Goal: Task Accomplishment & Management: Manage account settings

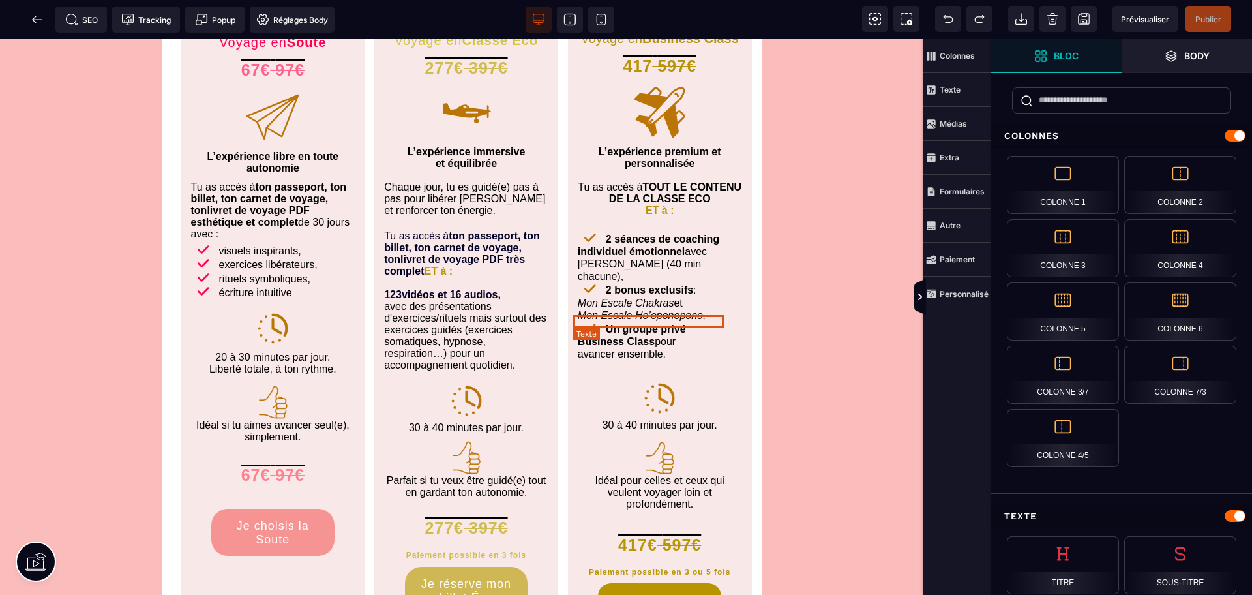
scroll to position [1063, 0]
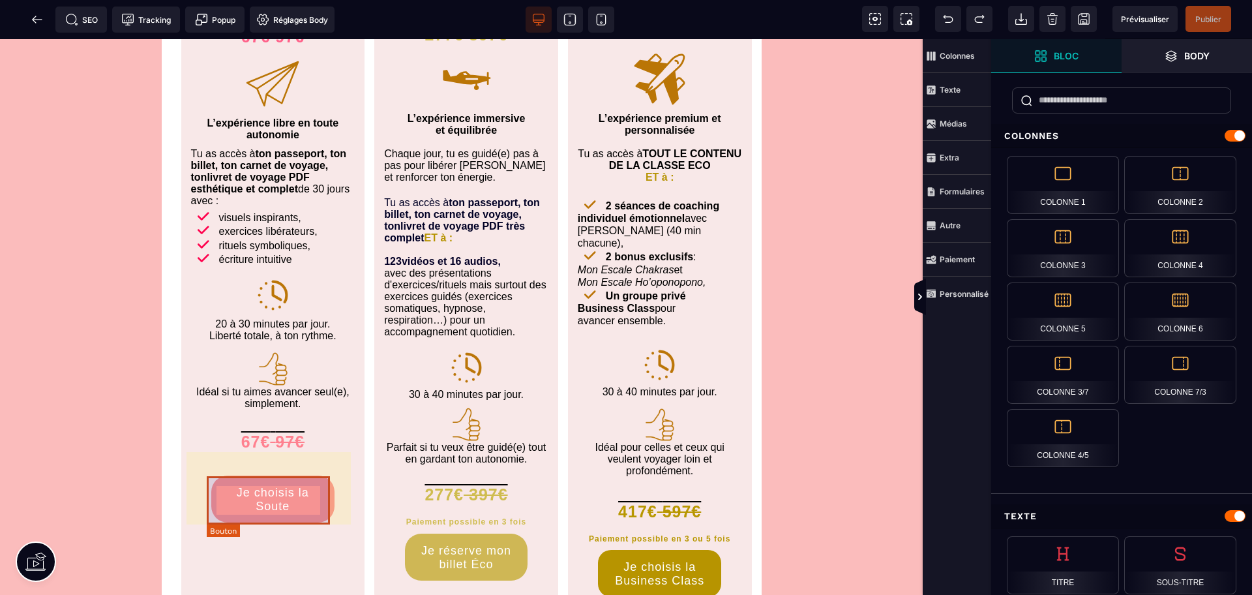
click at [297, 508] on div "Je choisis la Soute" at bounding box center [273, 499] width 104 height 27
select select "*****"
select select "***"
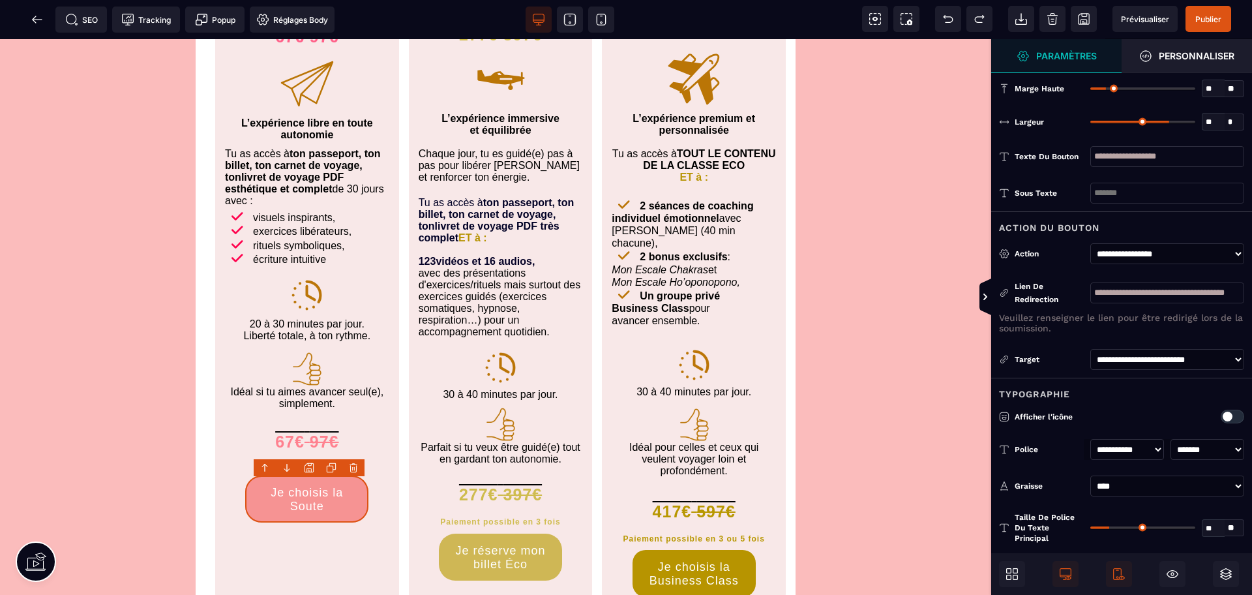
scroll to position [0, 0]
drag, startPoint x: 1165, startPoint y: 294, endPoint x: 1087, endPoint y: 299, distance: 78.4
click at [1087, 299] on div "**********" at bounding box center [1122, 306] width 261 height 69
click at [32, 22] on icon at bounding box center [37, 19] width 13 height 13
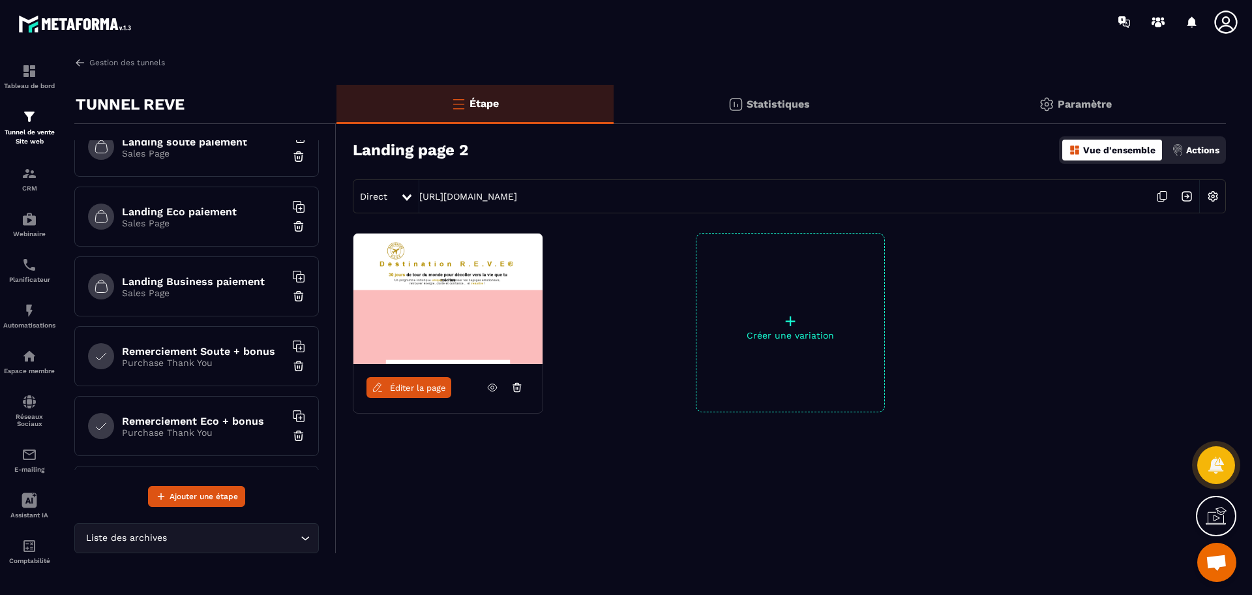
scroll to position [217, 0]
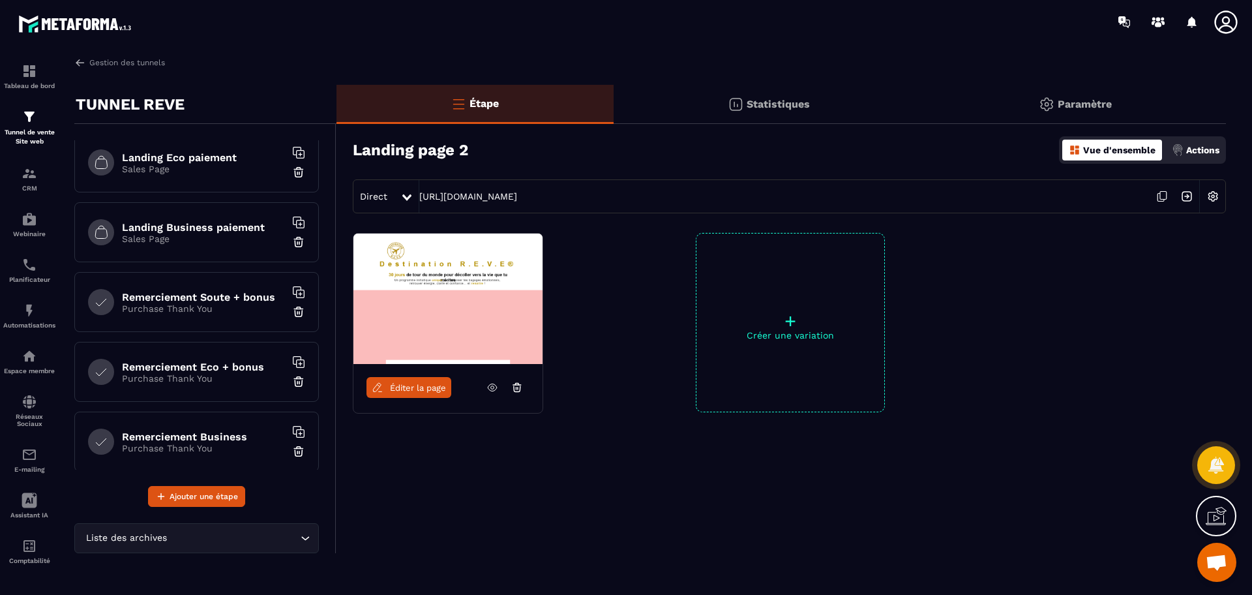
click at [207, 296] on h6 "Remerciement Soute + bonus" at bounding box center [203, 297] width 163 height 12
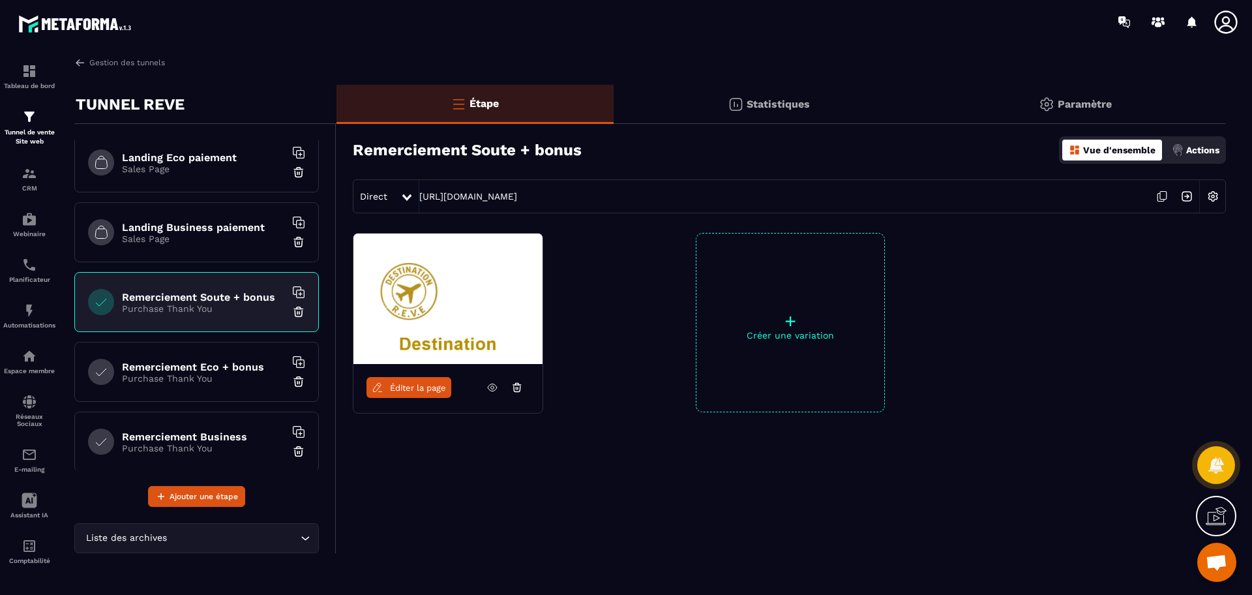
click at [496, 386] on icon at bounding box center [493, 388] width 12 height 12
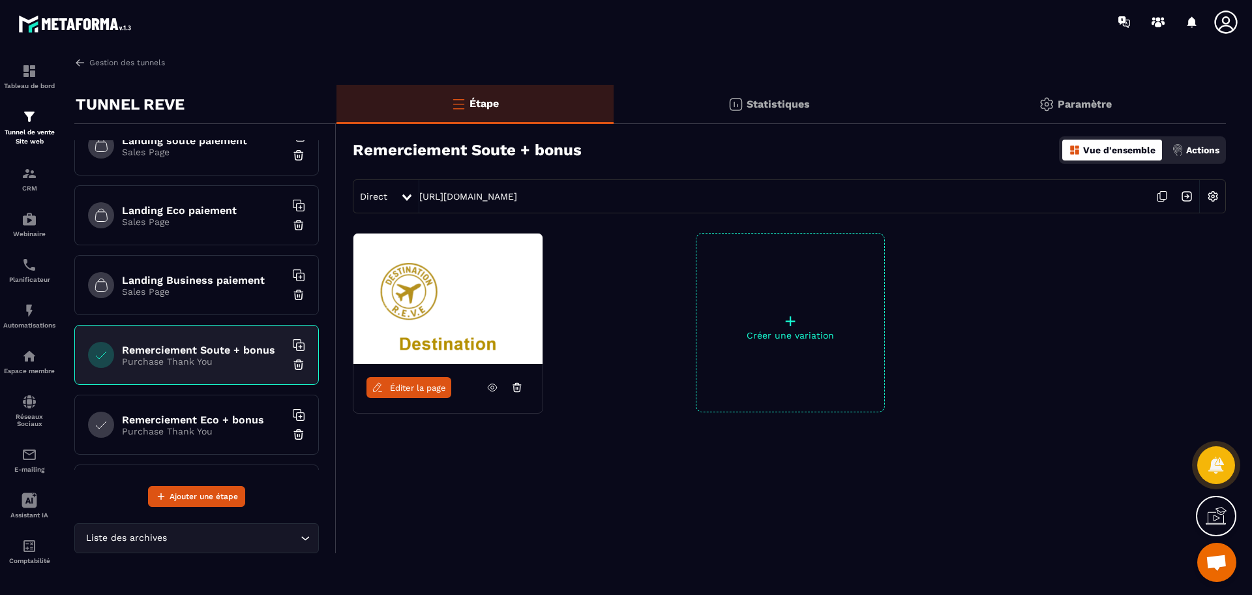
scroll to position [109, 0]
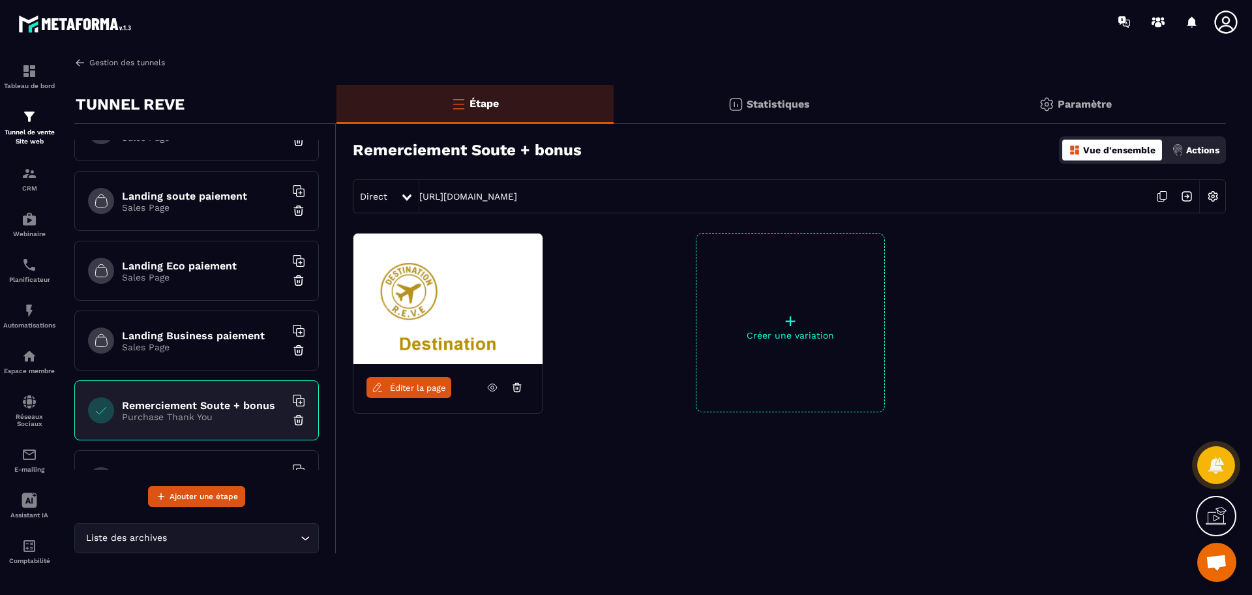
click at [136, 63] on link "Gestion des tunnels" at bounding box center [119, 63] width 91 height 12
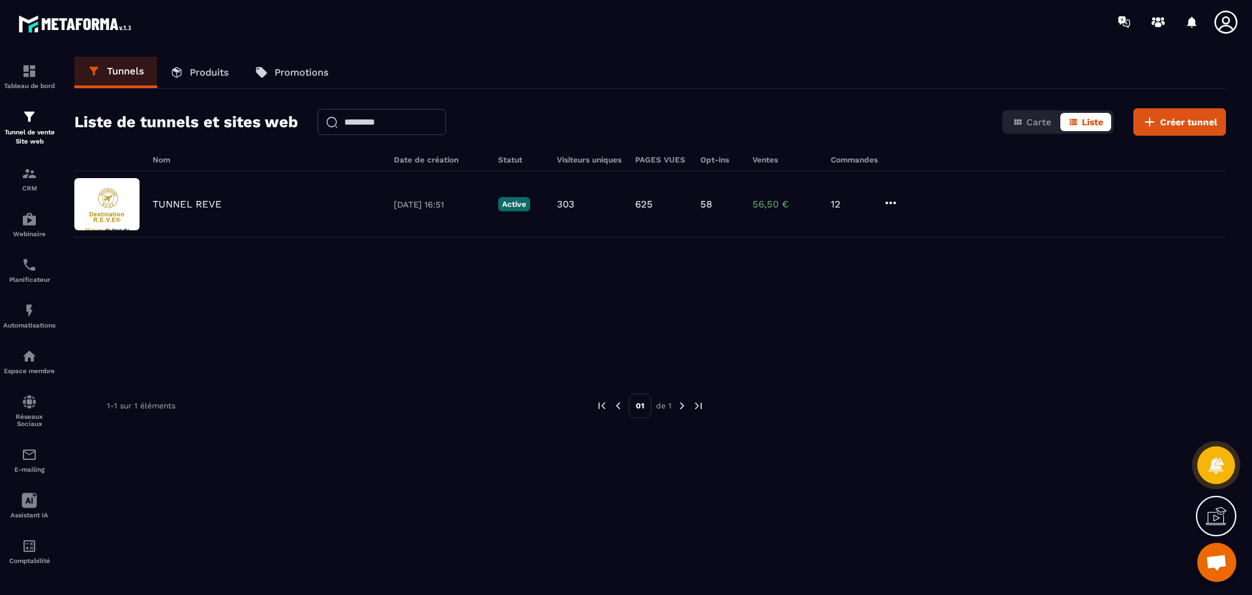
click at [211, 63] on link "Produits" at bounding box center [199, 72] width 85 height 31
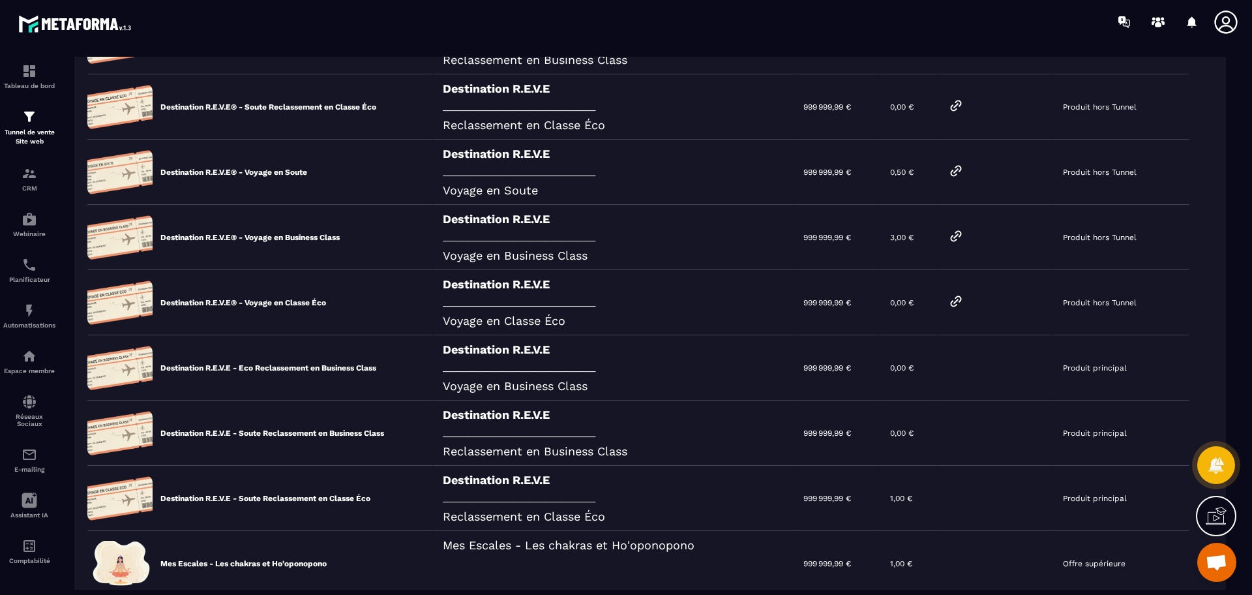
scroll to position [272, 0]
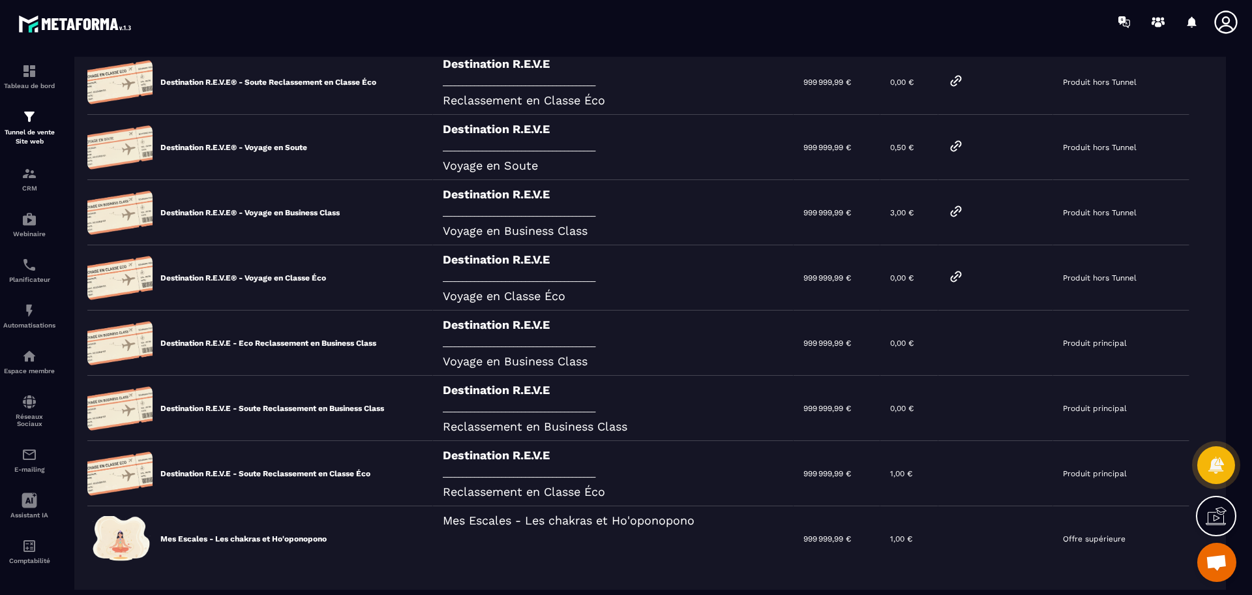
click at [964, 277] on icon at bounding box center [956, 277] width 16 height 16
click at [36, 129] on p "Tunnel de vente Site web" at bounding box center [29, 137] width 52 height 18
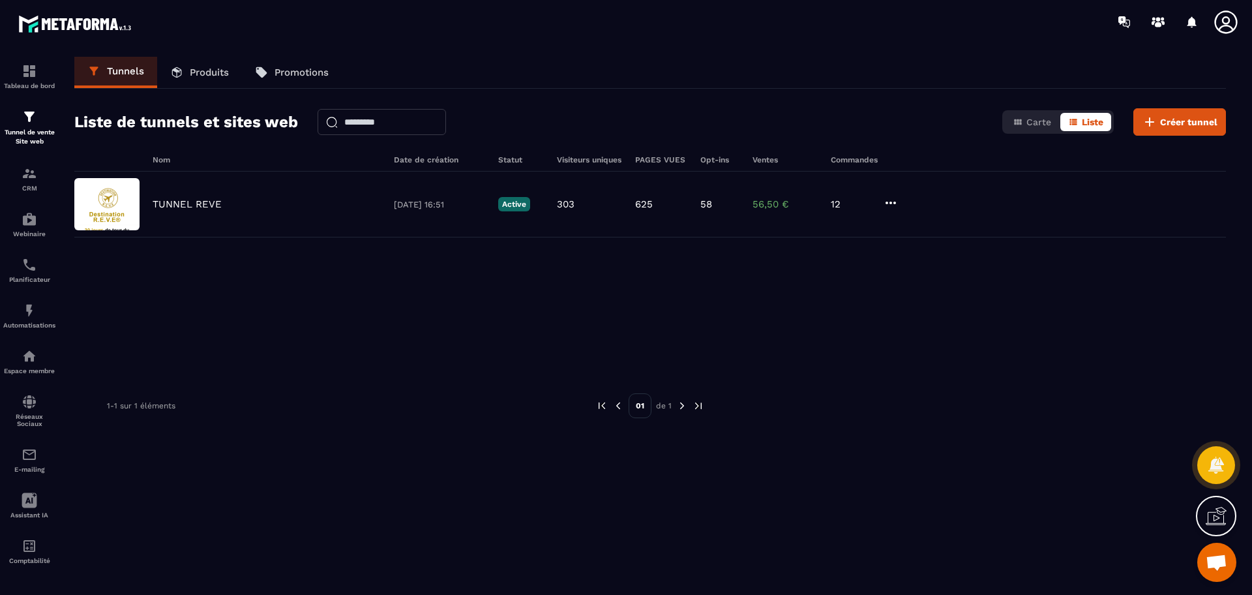
click at [202, 208] on p "TUNNEL REVE" at bounding box center [187, 204] width 69 height 12
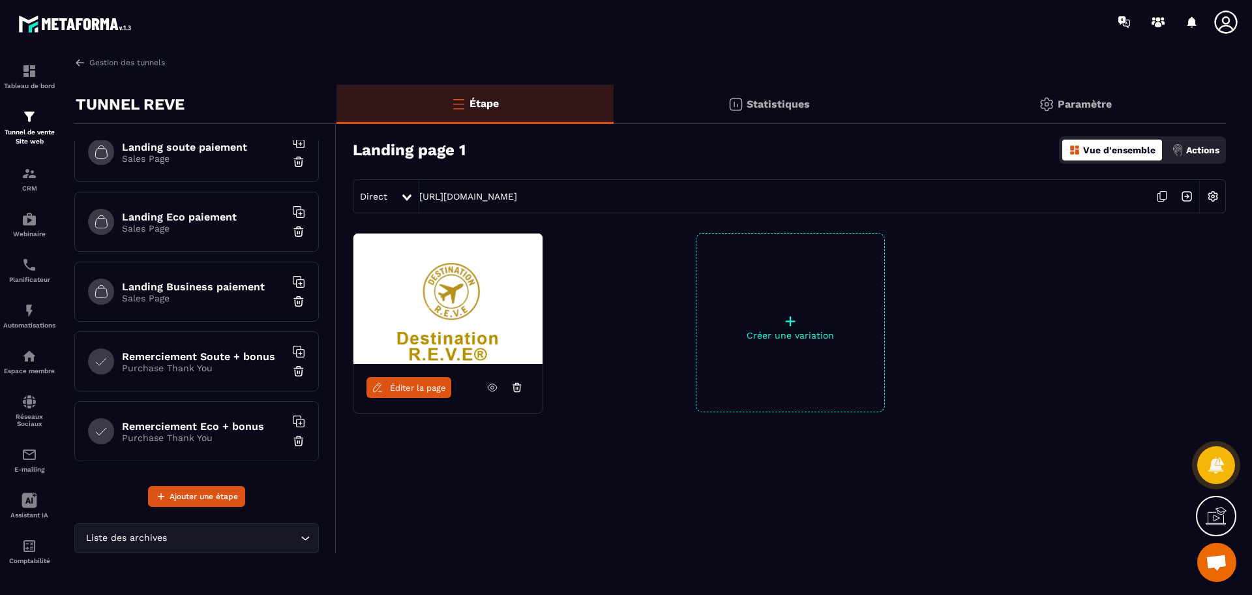
scroll to position [163, 0]
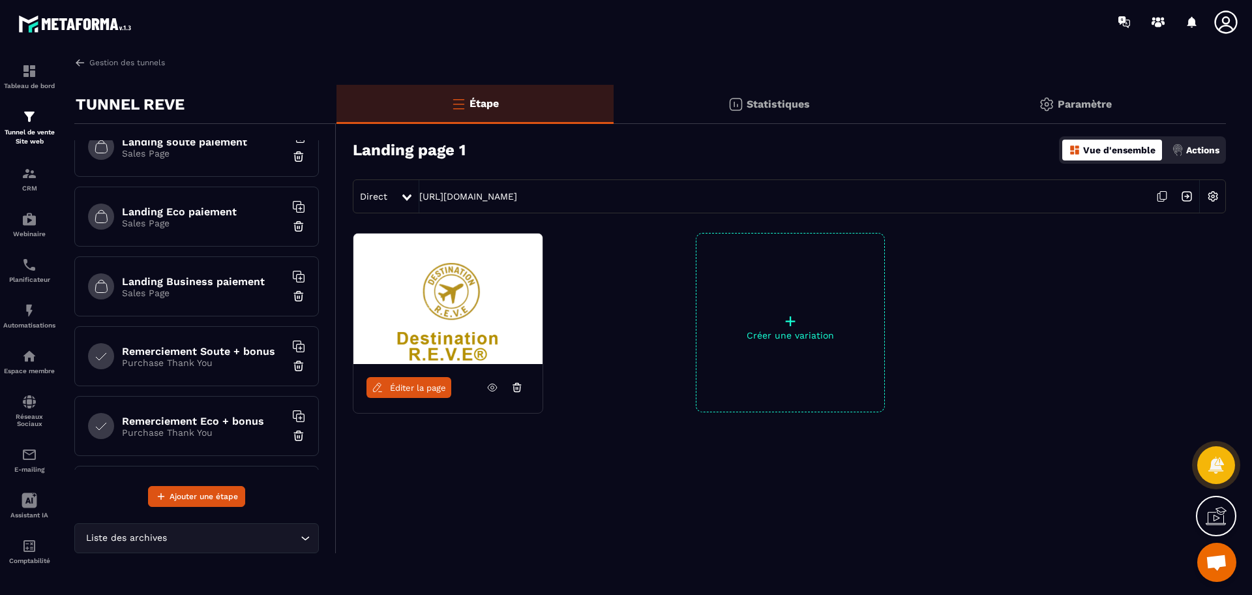
click at [233, 354] on h6 "Remerciement Soute + bonus" at bounding box center [203, 351] width 163 height 12
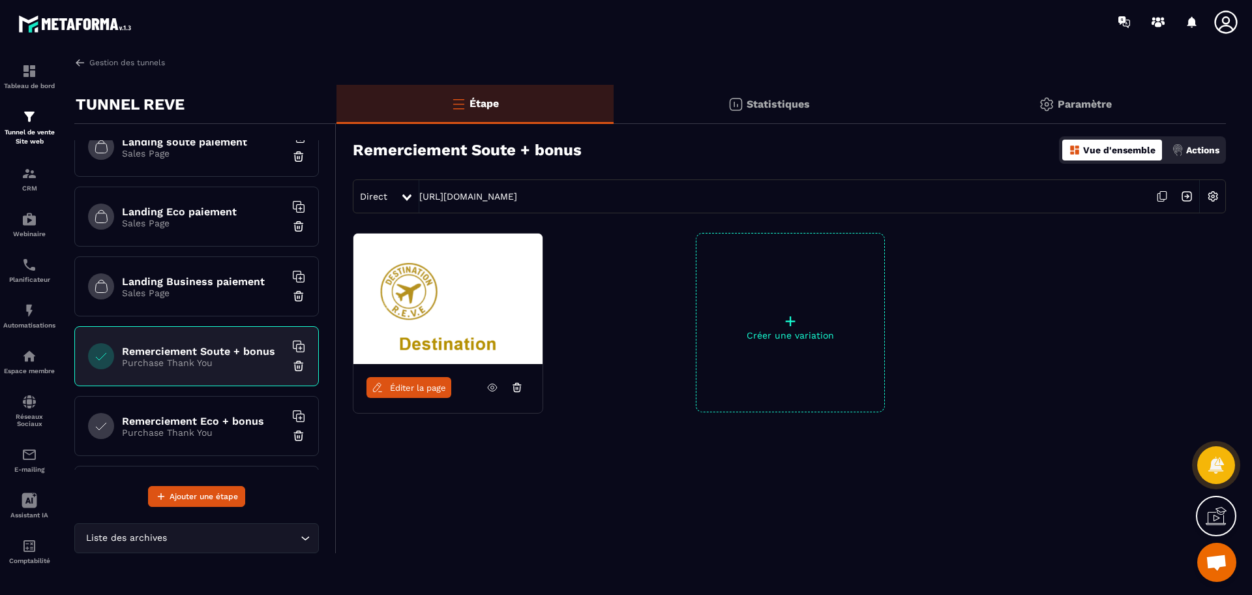
click at [493, 388] on icon at bounding box center [493, 388] width 12 height 12
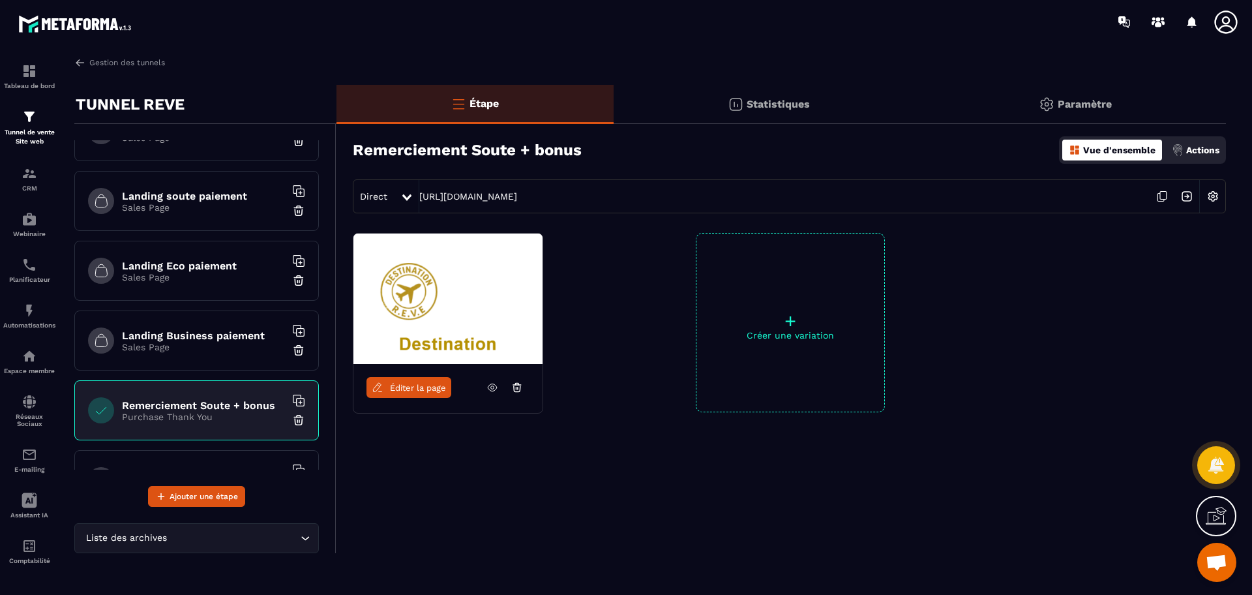
click at [207, 329] on h6 "Landing Business paiement" at bounding box center [203, 335] width 163 height 12
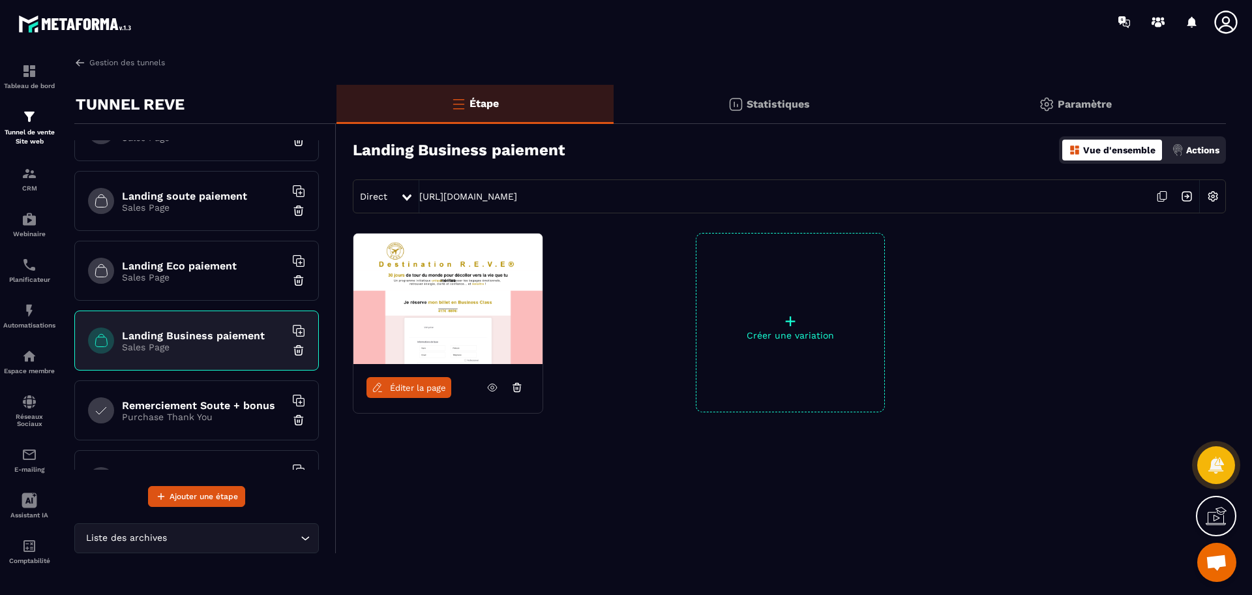
click at [188, 264] on h6 "Landing Eco paiement" at bounding box center [203, 266] width 163 height 12
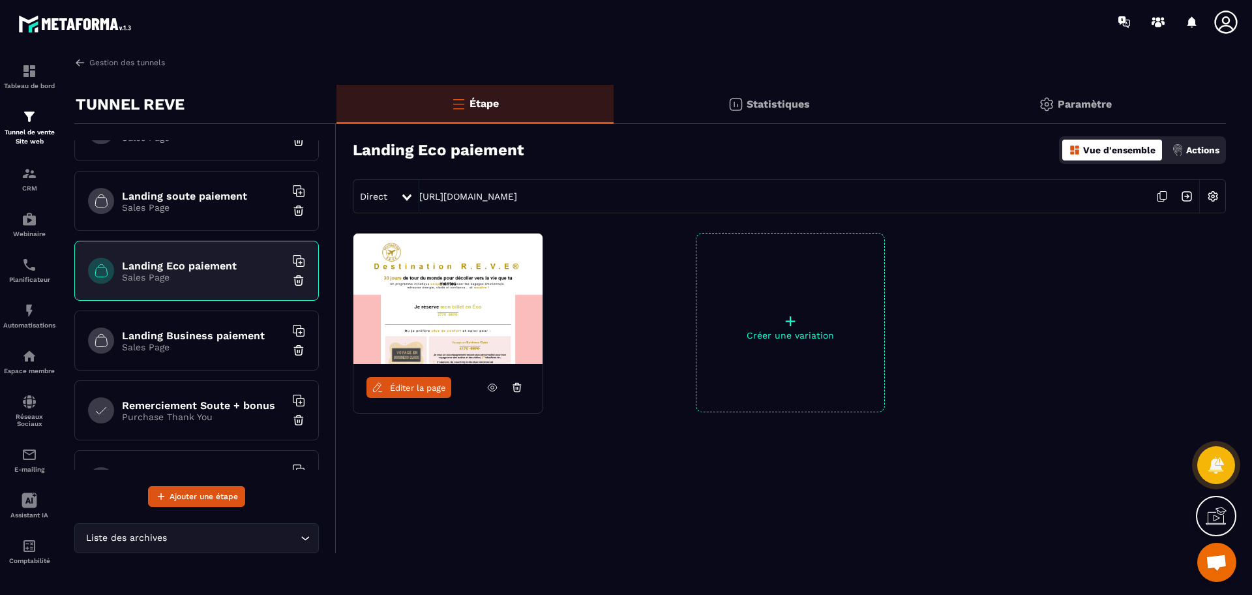
click at [417, 385] on span "Éditer la page" at bounding box center [418, 388] width 56 height 10
